Goal: Transaction & Acquisition: Download file/media

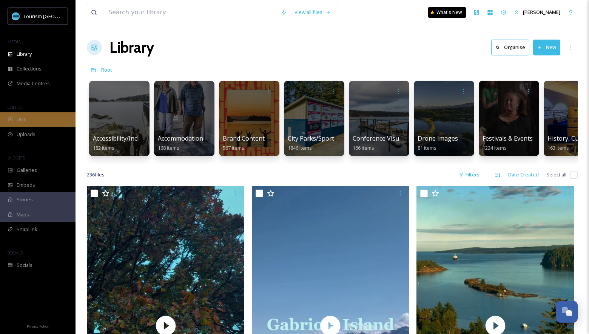
click at [43, 118] on div "UGC" at bounding box center [38, 120] width 76 height 15
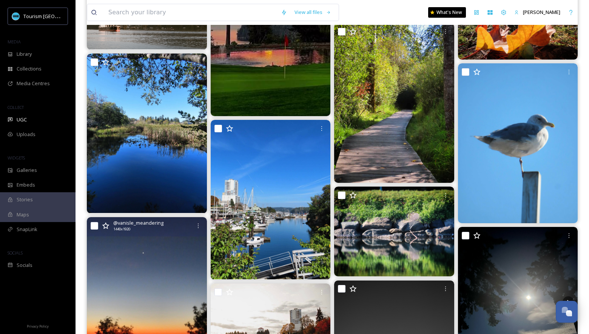
scroll to position [591, 0]
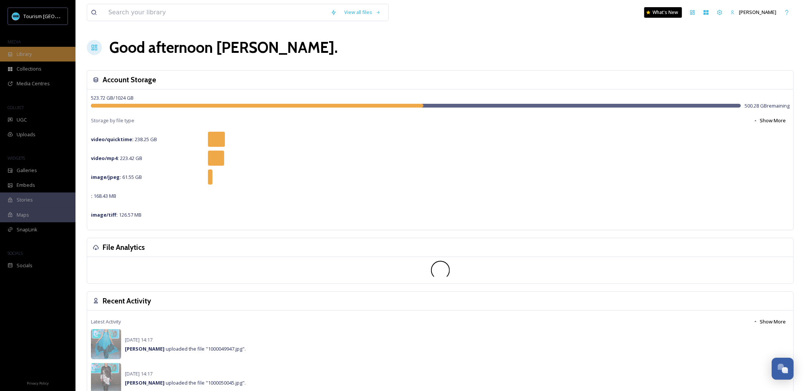
click at [57, 56] on div "Library" at bounding box center [38, 54] width 76 height 15
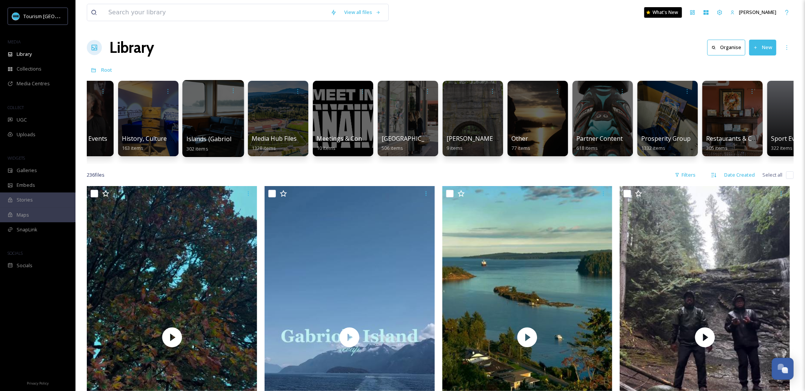
scroll to position [0, 492]
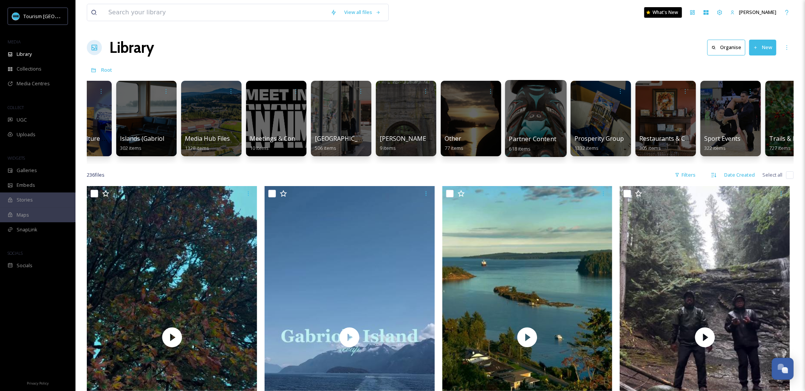
click at [538, 126] on div at bounding box center [536, 118] width 62 height 77
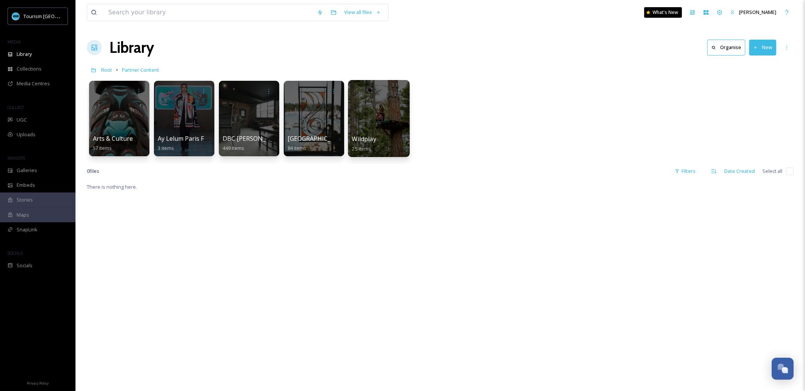
click at [386, 122] on div at bounding box center [379, 118] width 62 height 77
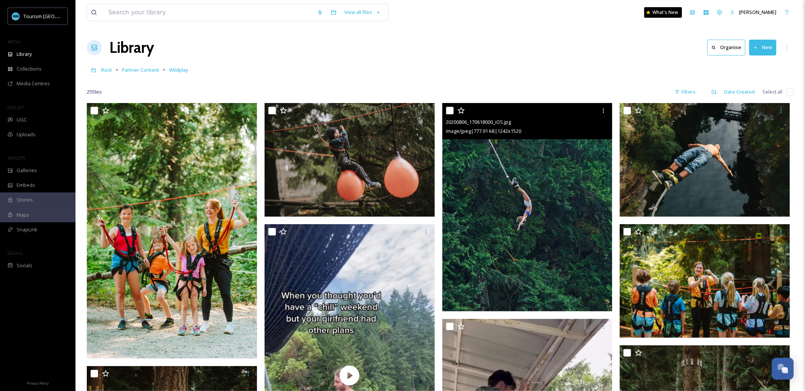
scroll to position [35, 0]
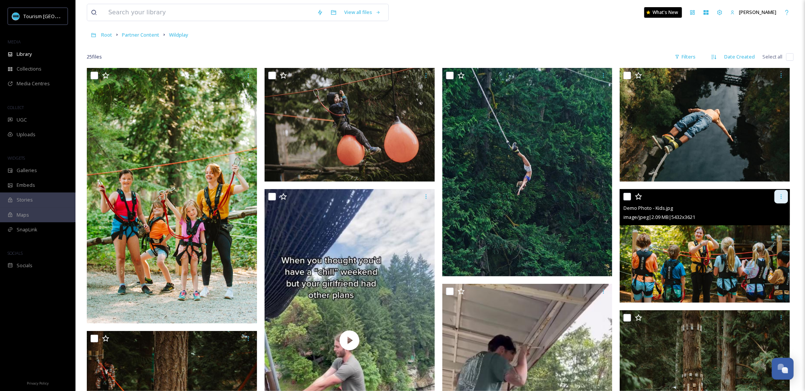
click at [781, 197] on icon at bounding box center [781, 196] width 1 height 5
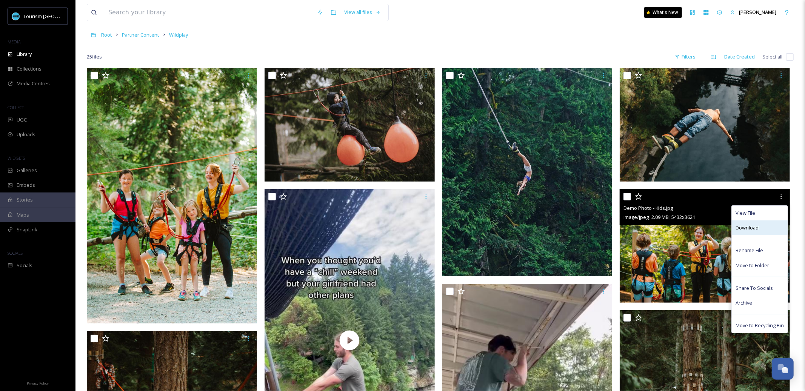
click at [767, 229] on div "Download" at bounding box center [760, 227] width 56 height 15
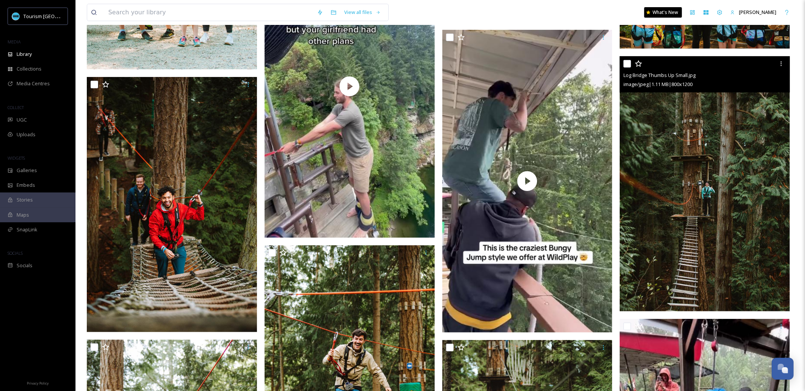
scroll to position [292, 0]
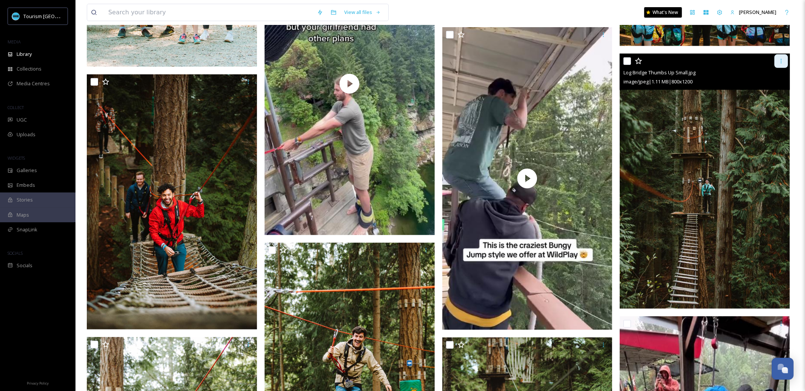
click at [784, 59] on icon at bounding box center [781, 61] width 6 height 6
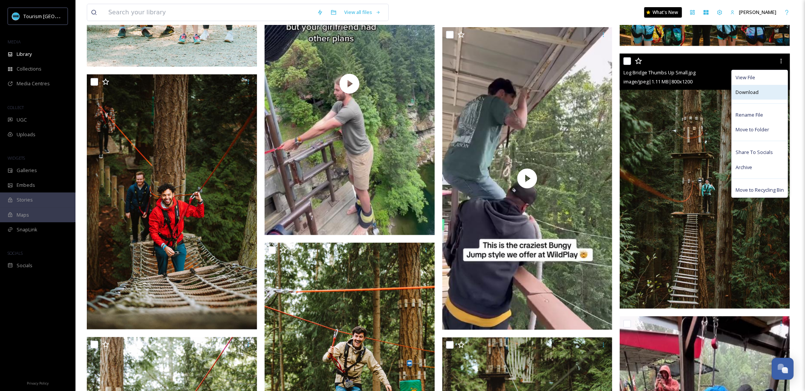
click at [761, 91] on div "Download" at bounding box center [760, 92] width 56 height 15
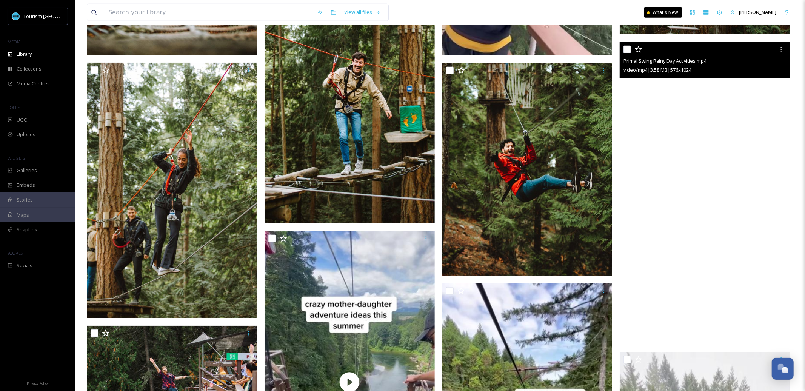
scroll to position [544, 0]
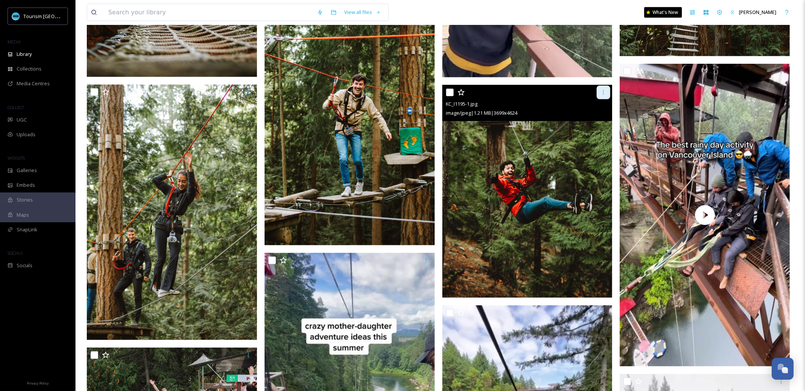
click at [606, 94] on icon at bounding box center [604, 92] width 6 height 6
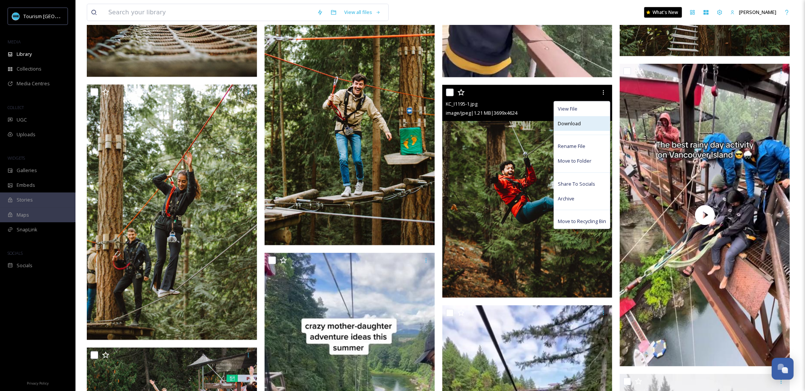
click at [596, 128] on div "Download" at bounding box center [582, 123] width 56 height 15
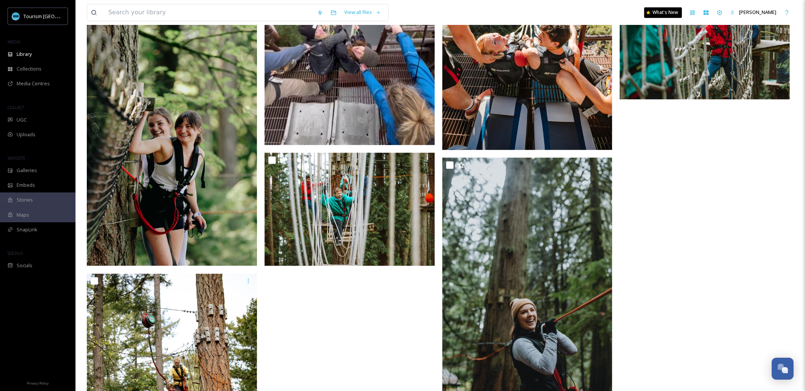
scroll to position [1271, 0]
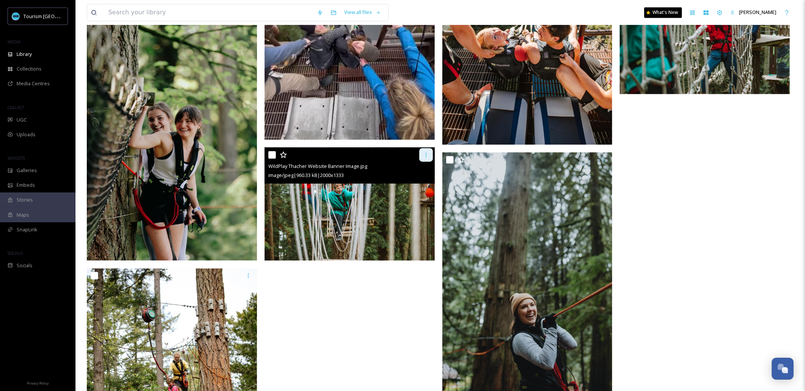
click at [428, 156] on icon at bounding box center [426, 155] width 6 height 6
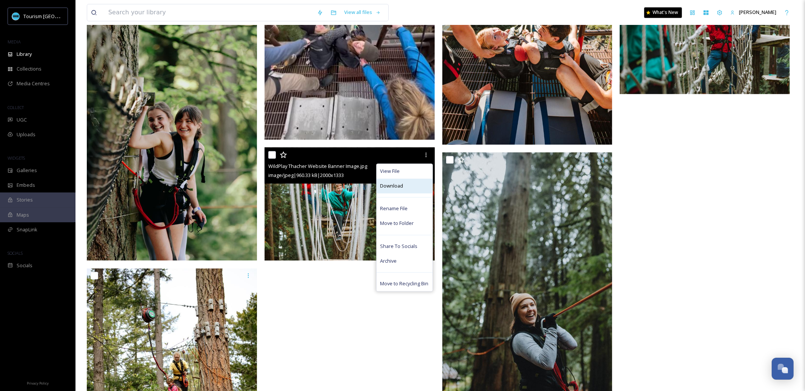
click at [423, 189] on div "Download" at bounding box center [405, 186] width 56 height 15
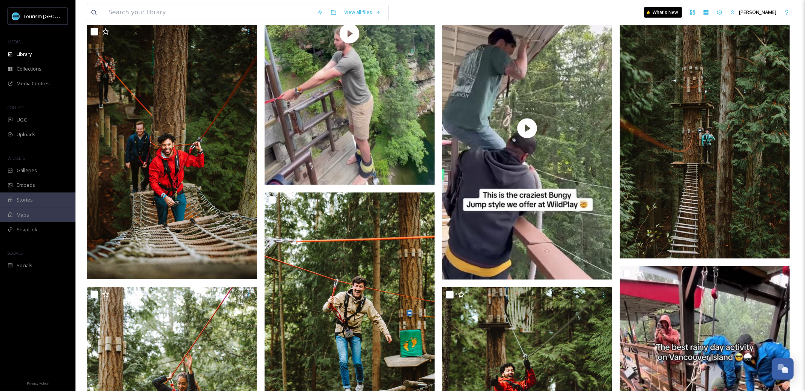
scroll to position [348, 0]
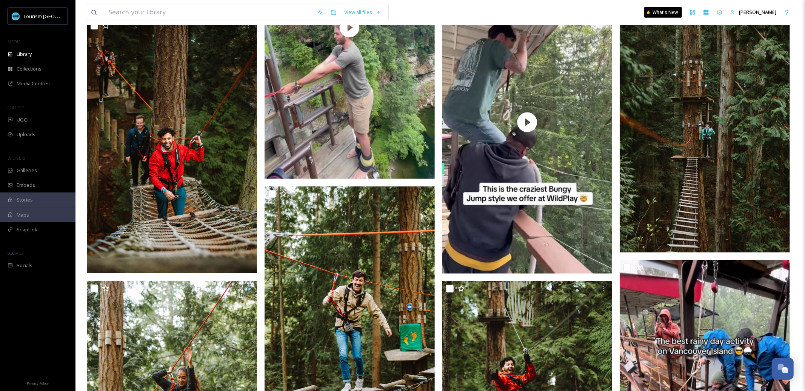
click at [672, 183] on img at bounding box center [705, 125] width 170 height 256
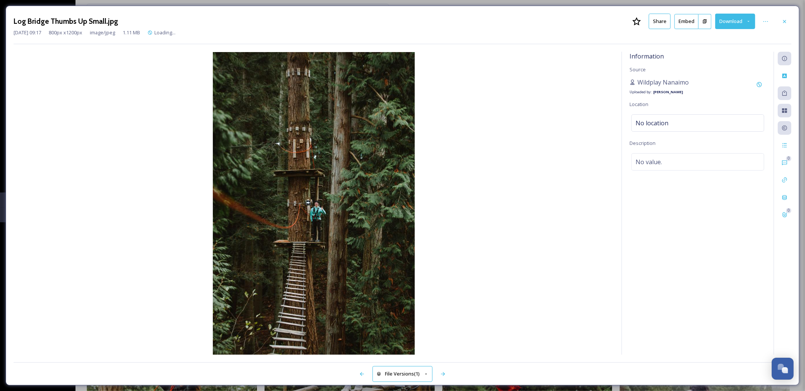
click at [672, 183] on div "Information Source Wildplay Nanaimo Uploaded by: Emma Wassmer Location No locat…" at bounding box center [698, 203] width 152 height 303
click at [783, 23] on icon at bounding box center [785, 21] width 6 height 6
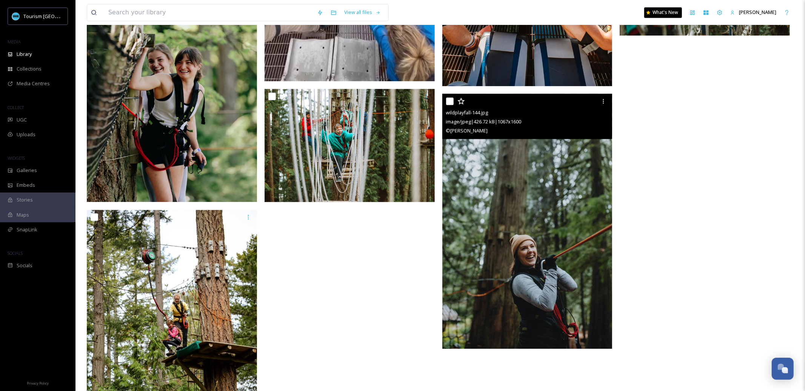
scroll to position [1403, 0]
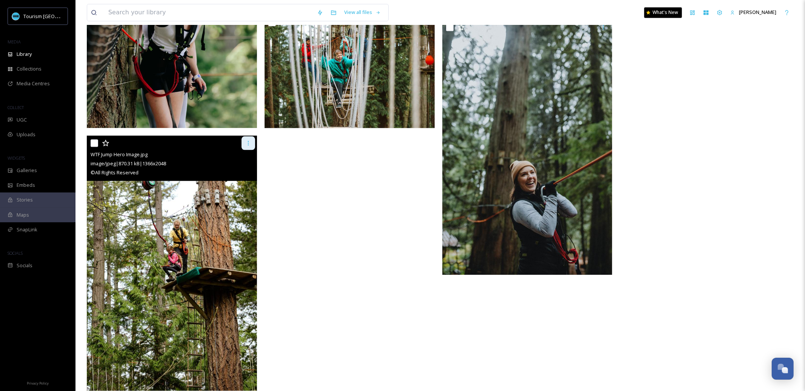
click at [249, 144] on icon at bounding box center [248, 143] width 6 height 6
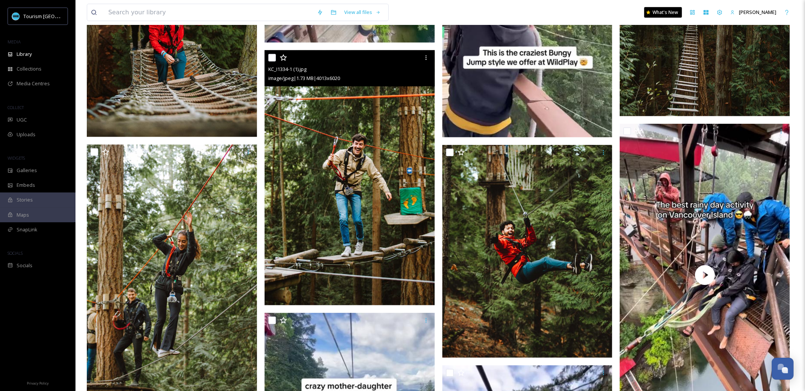
scroll to position [453, 0]
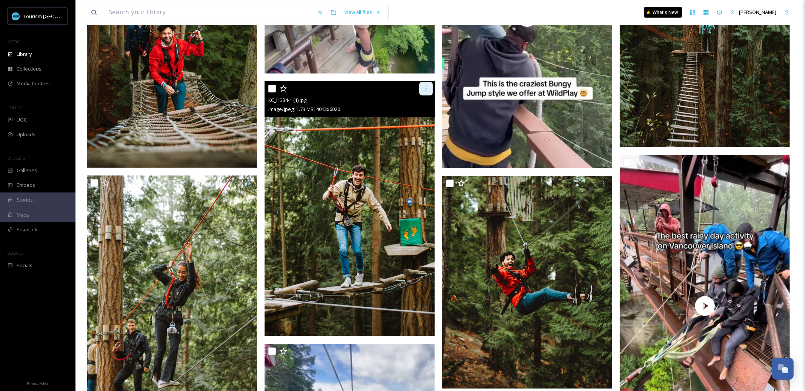
click at [425, 88] on icon at bounding box center [426, 89] width 6 height 6
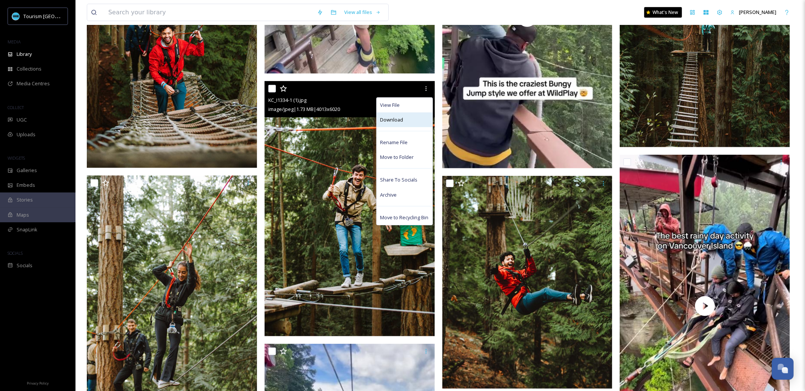
click at [413, 123] on div "Download" at bounding box center [405, 120] width 56 height 15
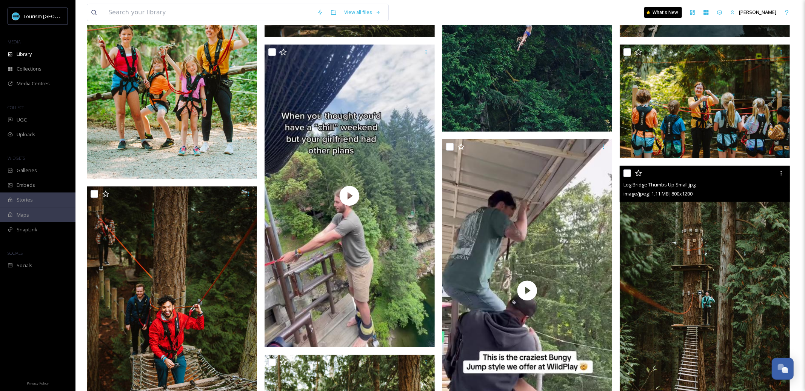
scroll to position [0, 0]
